Goal: Task Accomplishment & Management: Use online tool/utility

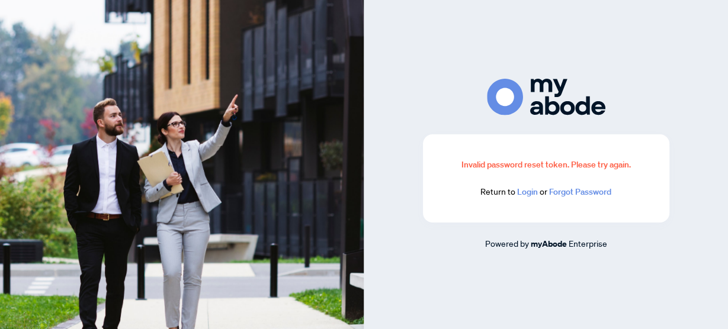
click at [526, 196] on link "Login" at bounding box center [527, 192] width 21 height 11
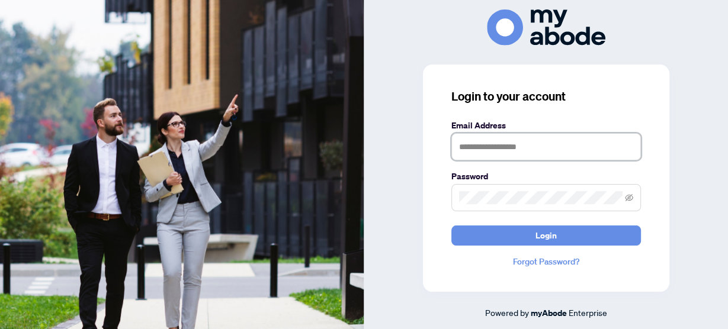
click at [479, 146] on input "text" at bounding box center [547, 146] width 190 height 27
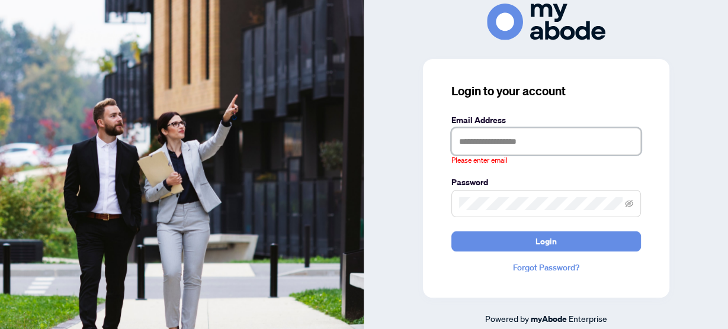
type input "**********"
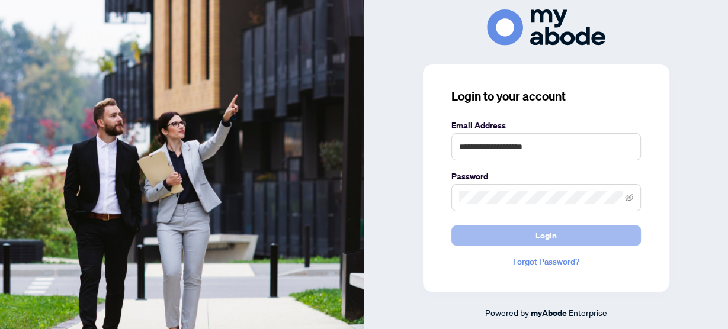
click at [555, 238] on span "Login" at bounding box center [546, 235] width 21 height 19
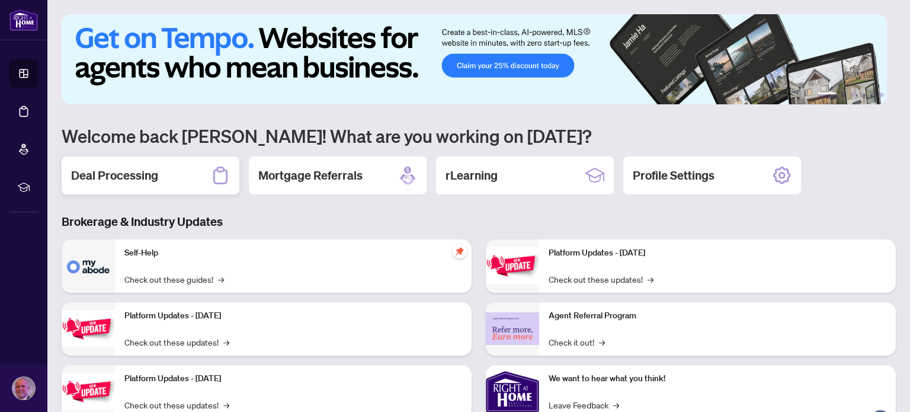
click at [88, 168] on h2 "Deal Processing" at bounding box center [114, 175] width 87 height 17
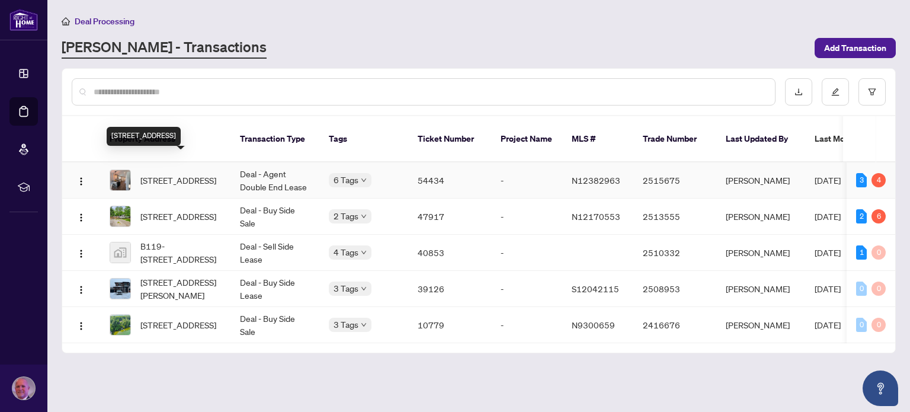
click at [185, 174] on span "116 Maplewood Dr, Essa, Ontario L0M 1B4, Canada" at bounding box center [178, 180] width 76 height 13
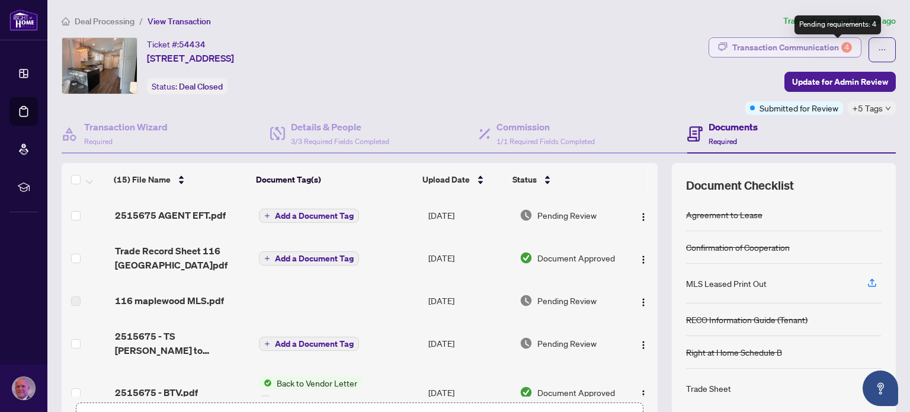
click at [841, 44] on div "4" at bounding box center [846, 47] width 11 height 11
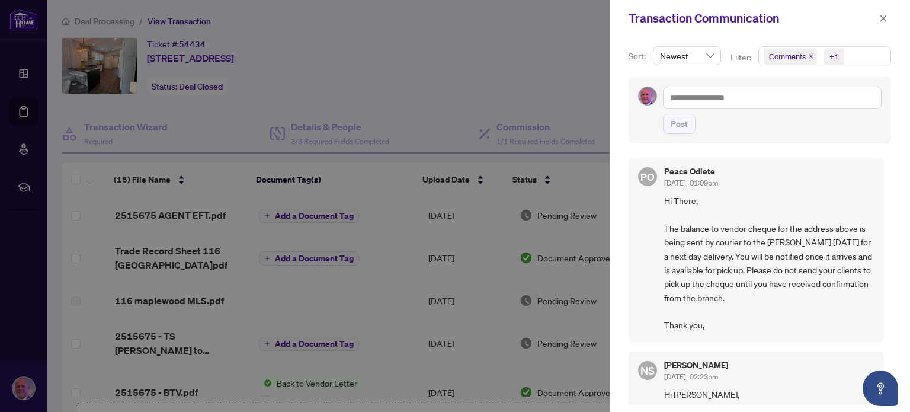
click at [511, 66] on div at bounding box center [455, 206] width 910 height 412
